Goal: Book appointment/travel/reservation

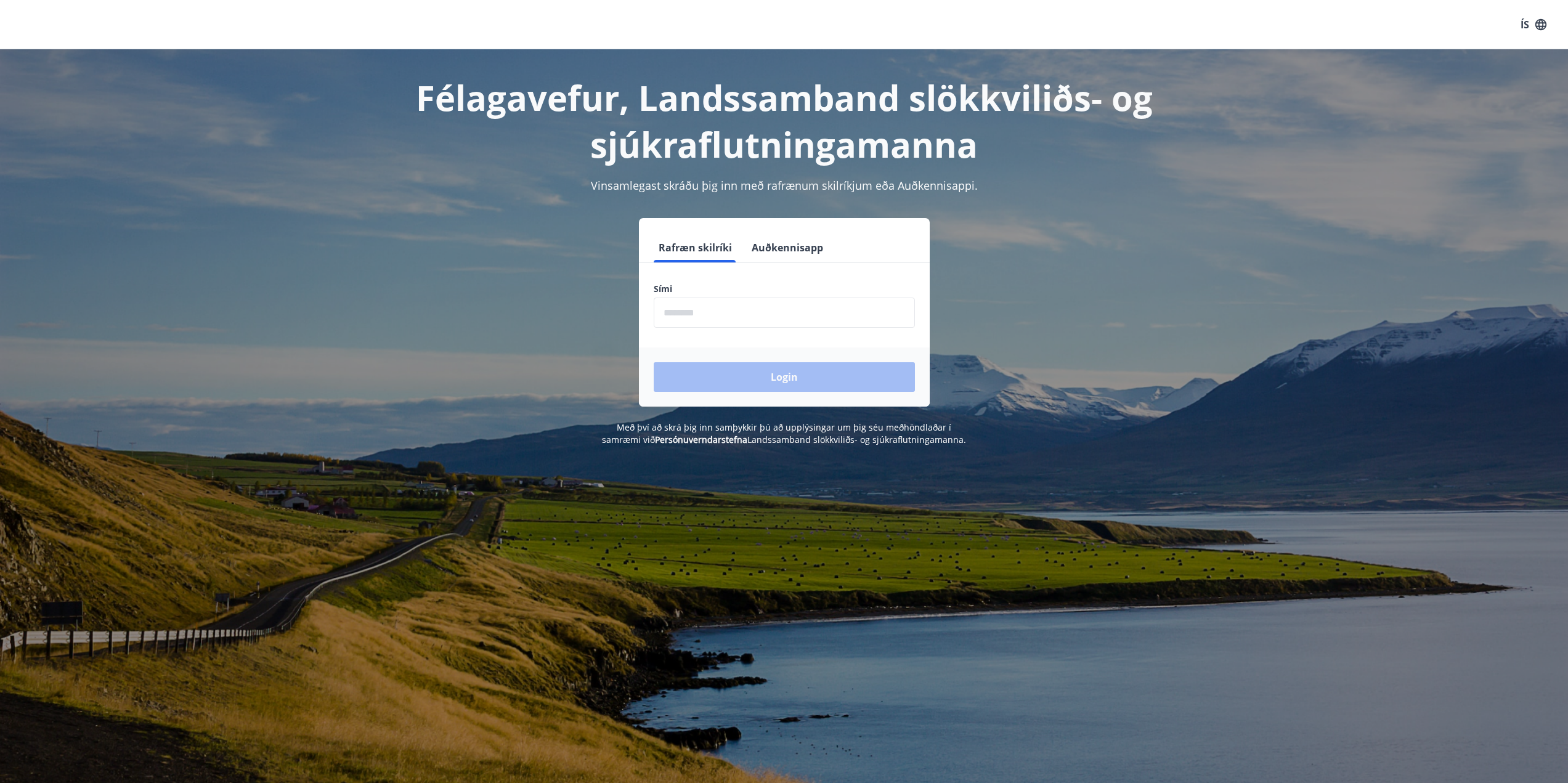
click at [695, 323] on input "phone" at bounding box center [784, 312] width 261 height 30
type input "********"
click at [727, 376] on button "Login" at bounding box center [784, 377] width 261 height 29
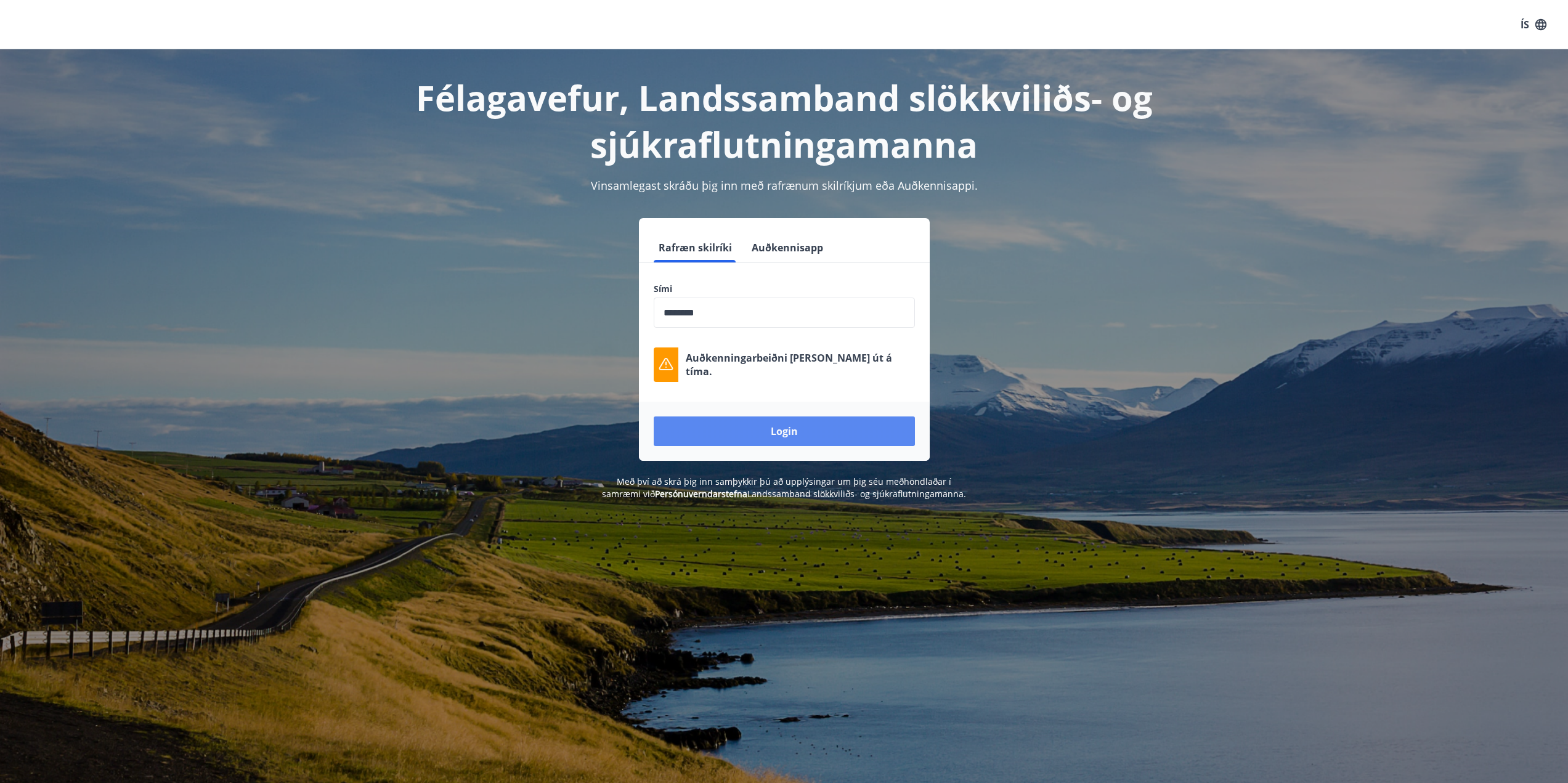
click at [784, 439] on button "Login" at bounding box center [784, 431] width 261 height 29
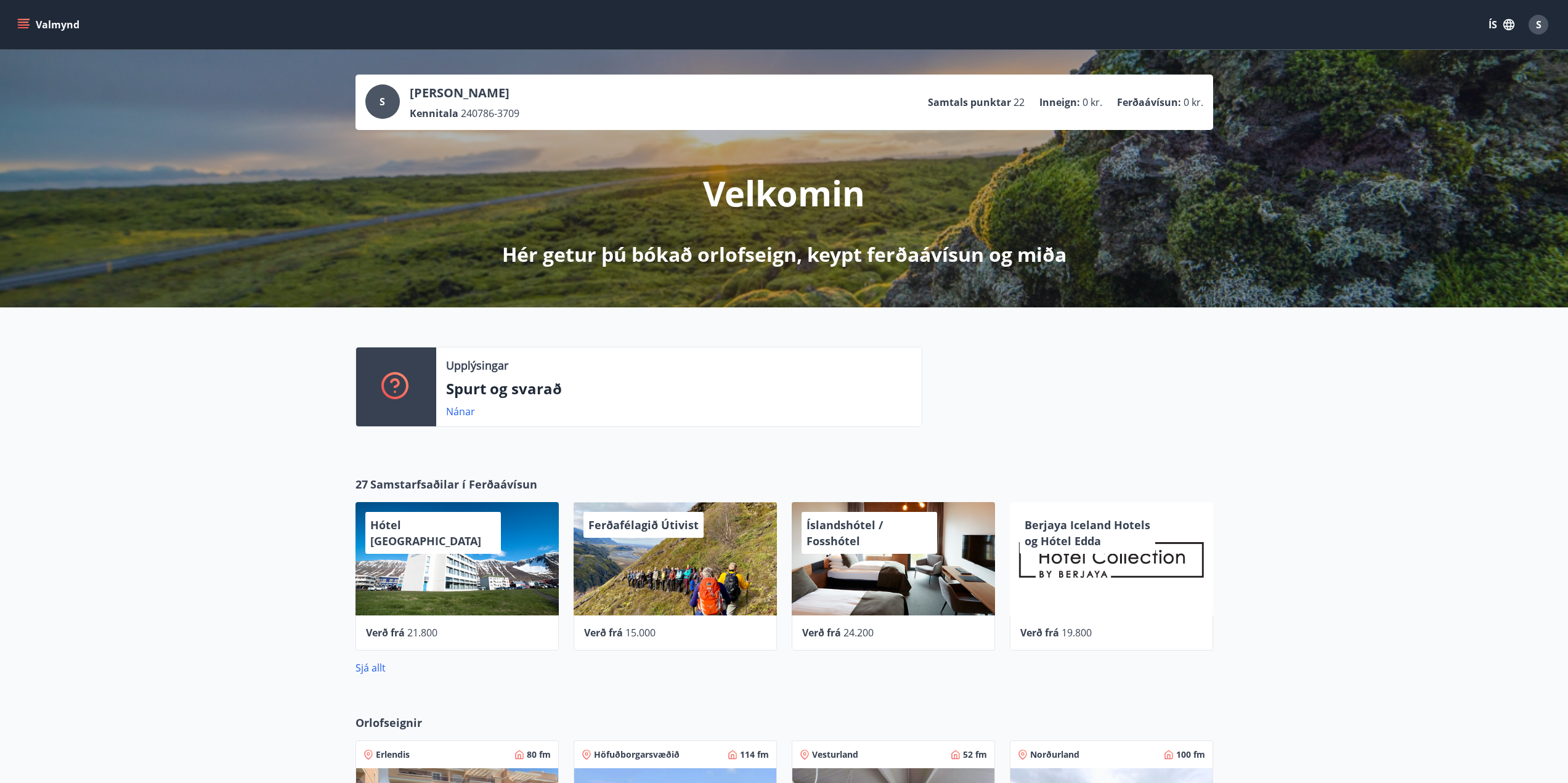
click at [28, 20] on icon "menu" at bounding box center [23, 24] width 12 height 12
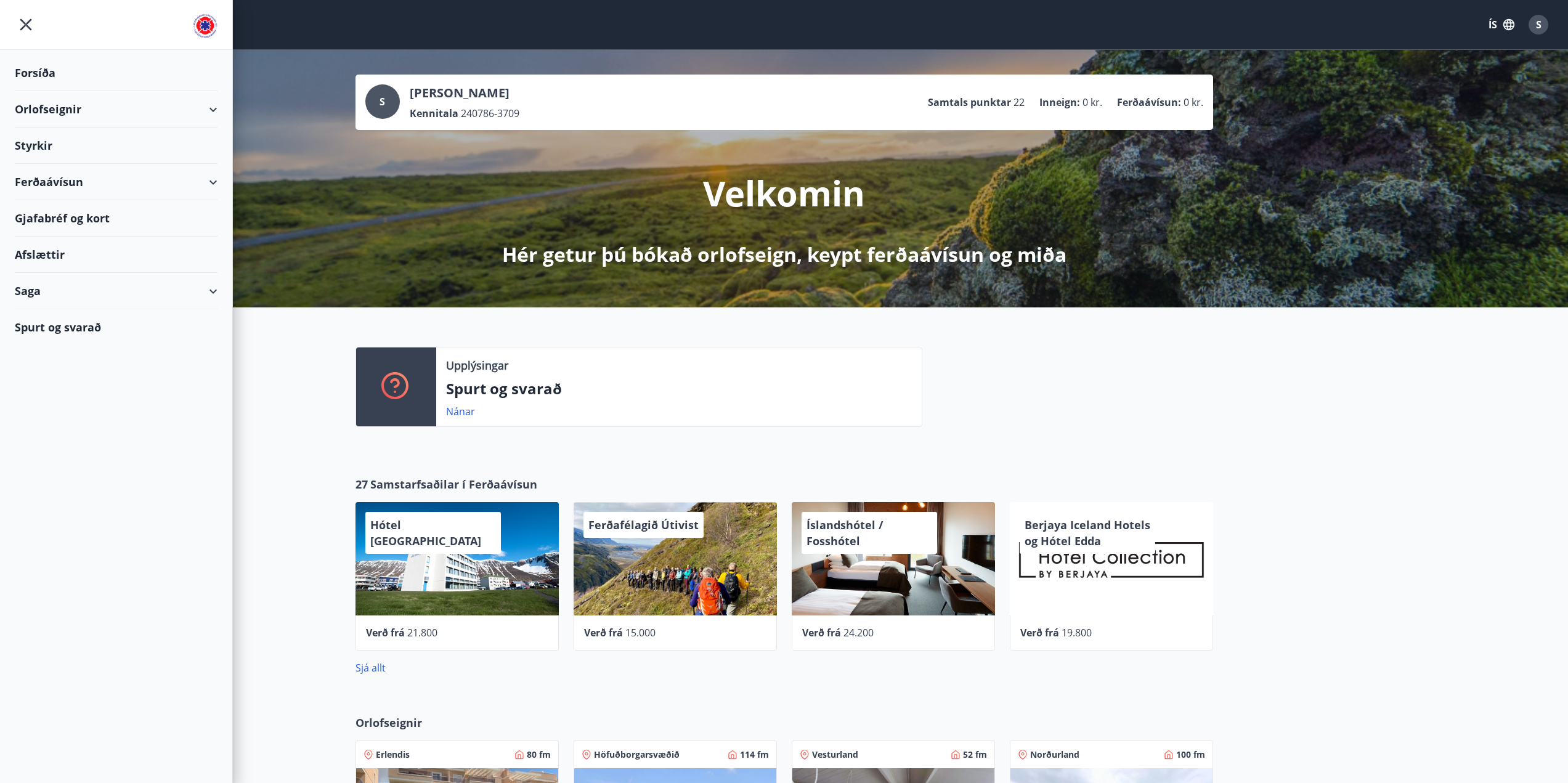
click at [218, 106] on icon at bounding box center [212, 109] width 15 height 15
click at [47, 139] on div "Framboð" at bounding box center [115, 140] width 183 height 26
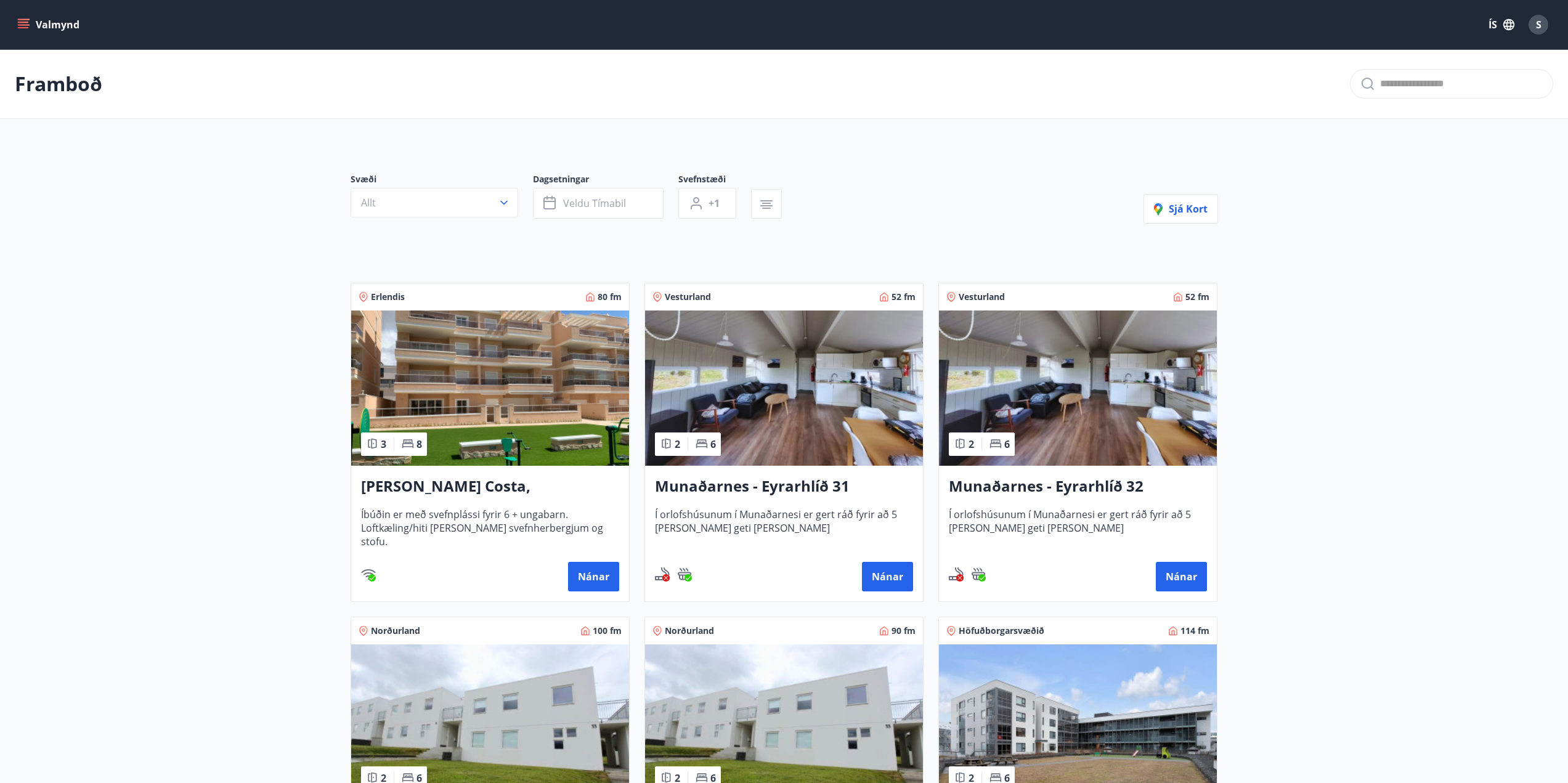
click at [35, 35] on button "Valmynd" at bounding box center [49, 25] width 69 height 23
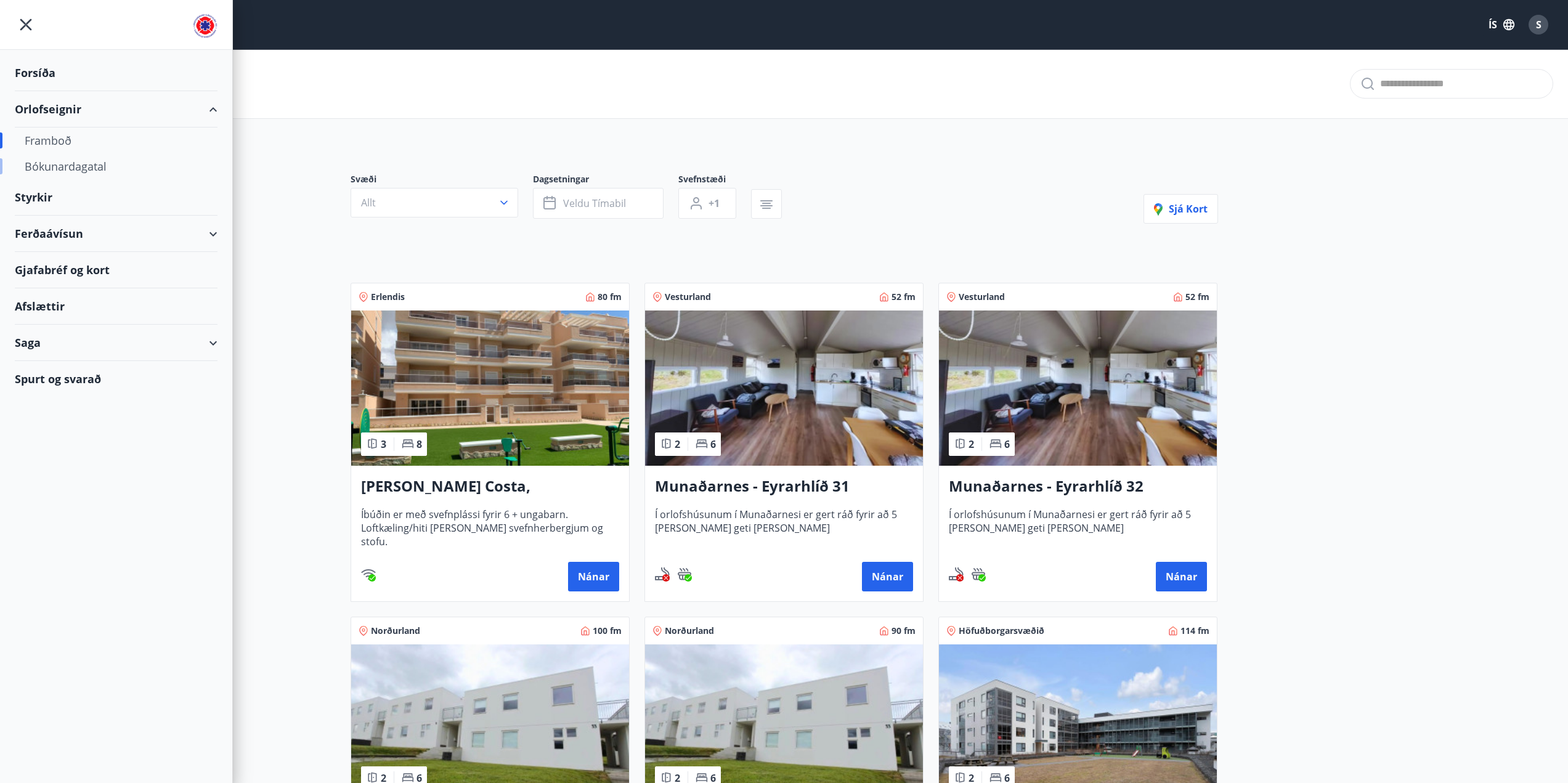
click at [64, 171] on div "Bókunardagatal" at bounding box center [115, 166] width 183 height 26
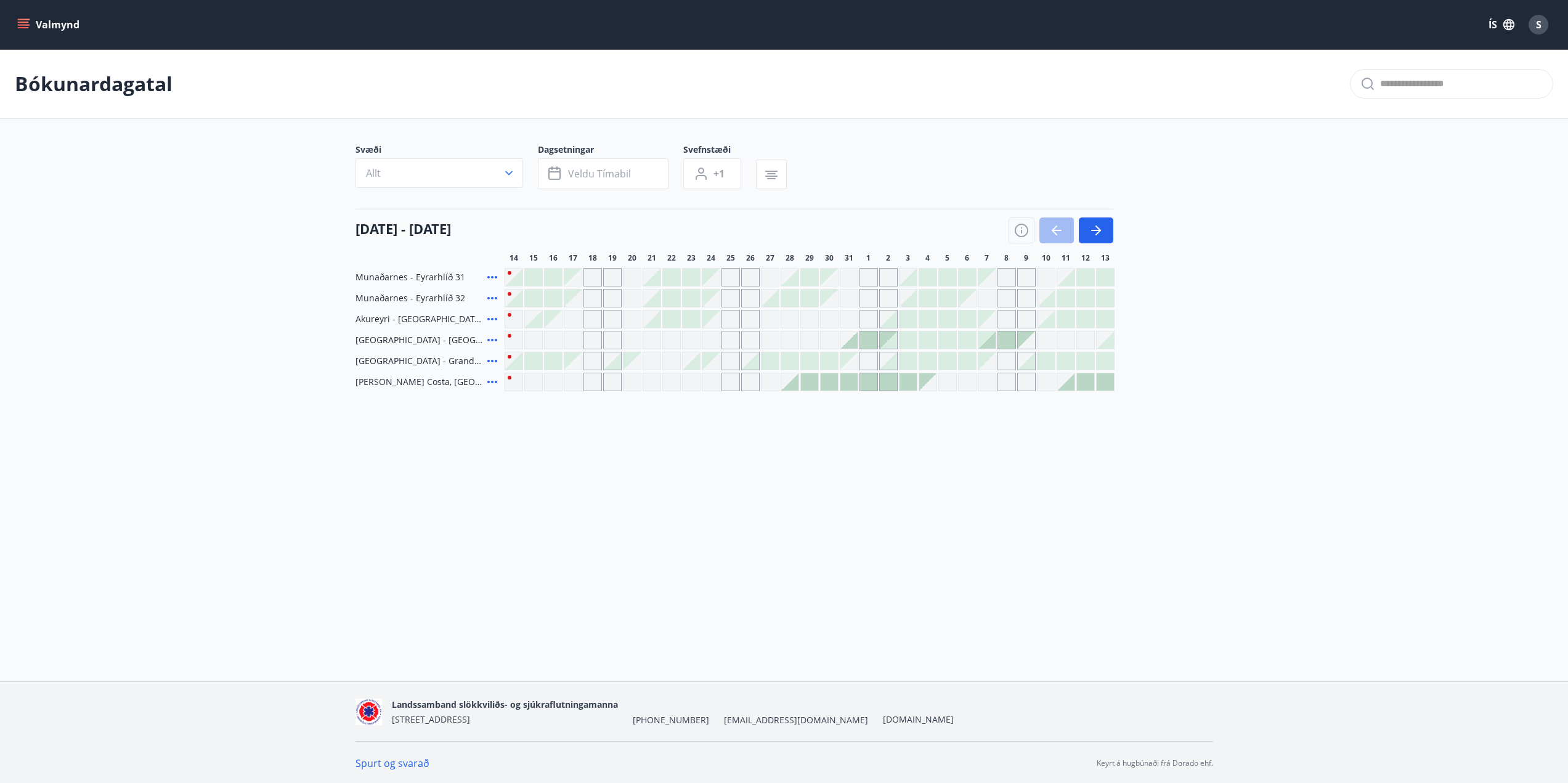
click at [576, 283] on div "Gráir dagar eru ekki bókanlegir" at bounding box center [573, 277] width 17 height 17
click at [578, 283] on div "Gráir dagar eru ekki bókanlegir" at bounding box center [573, 277] width 17 height 17
click at [591, 283] on div "Gráir dagar eru ekki bókanlegir" at bounding box center [592, 277] width 18 height 18
